Goal: Information Seeking & Learning: Learn about a topic

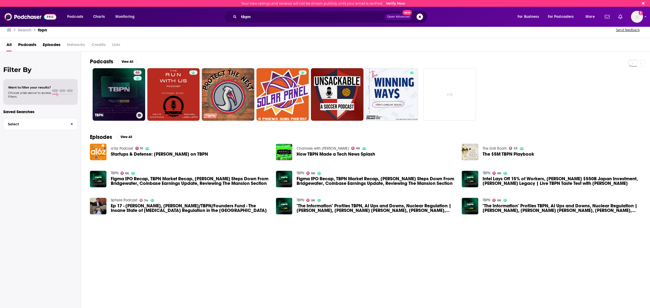
click at [129, 89] on link "66 TBPN" at bounding box center [119, 94] width 53 height 53
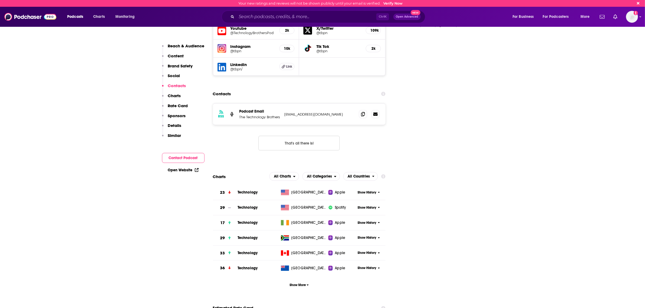
scroll to position [643, 0]
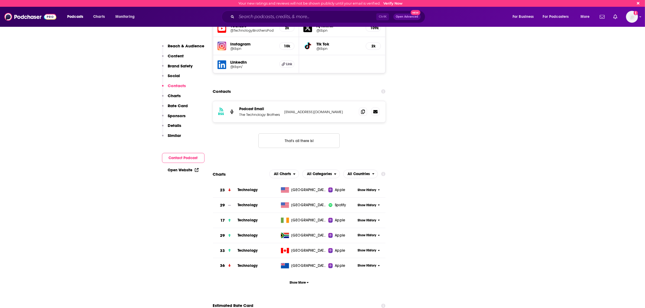
click at [332, 188] on div at bounding box center [330, 190] width 5 height 5
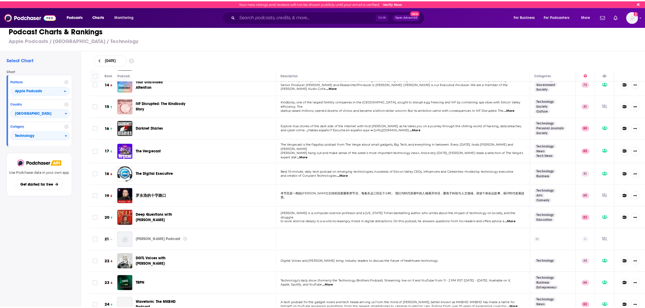
scroll to position [305, 0]
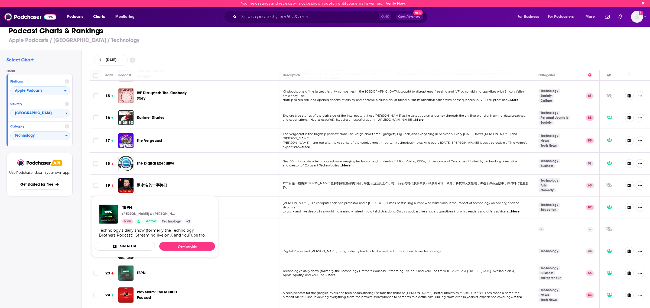
click at [125, 270] on img "TBPN" at bounding box center [125, 273] width 15 height 15
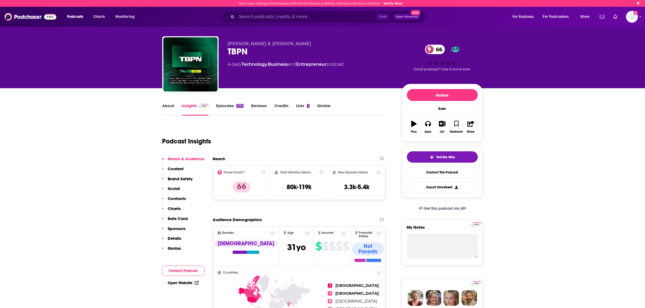
click at [227, 103] on link "Episodes 270" at bounding box center [229, 109] width 27 height 12
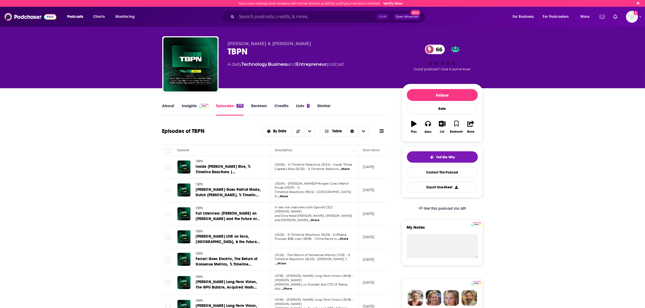
click at [173, 107] on link "About" at bounding box center [168, 109] width 12 height 12
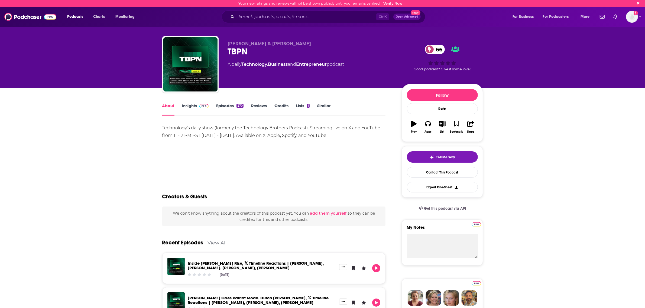
click at [238, 54] on div "TBPN 66" at bounding box center [310, 51] width 165 height 11
click at [240, 47] on div "TBPN 66" at bounding box center [310, 51] width 165 height 11
click at [154, 60] on div "John Coogan & Jordi Hays TBPN 66 A daily Technology , Business and Entrepreneur…" at bounding box center [322, 44] width 347 height 88
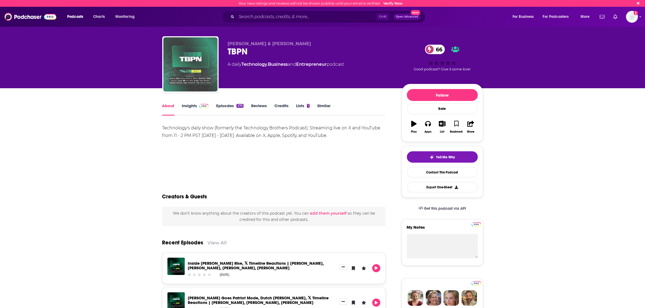
click at [184, 54] on img "TBPN" at bounding box center [190, 64] width 54 height 54
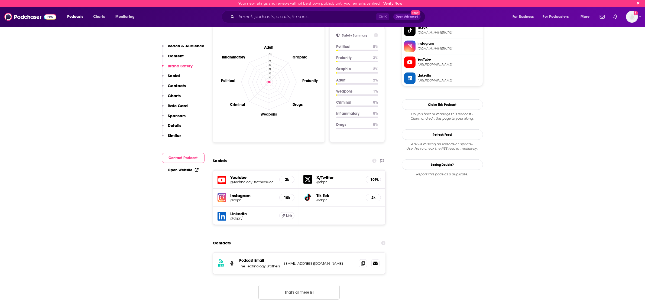
scroll to position [508, 0]
